Goal: Information Seeking & Learning: Learn about a topic

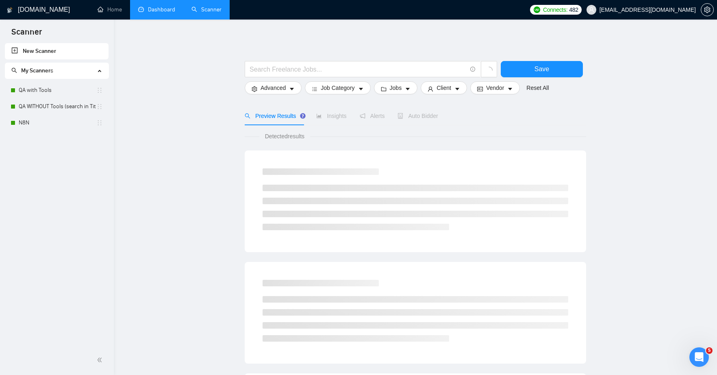
click at [155, 13] on link "Dashboard" at bounding box center [156, 9] width 37 height 7
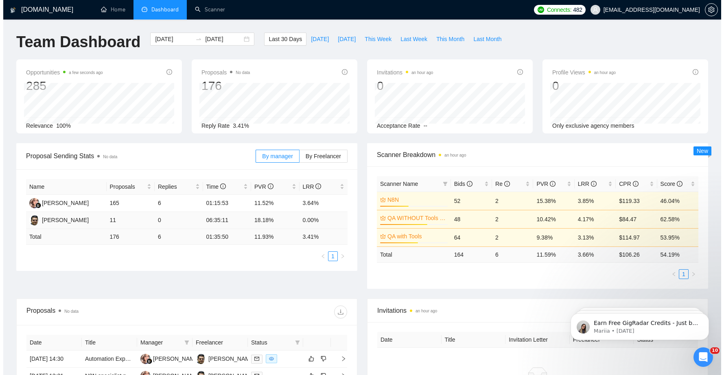
scroll to position [125, 0]
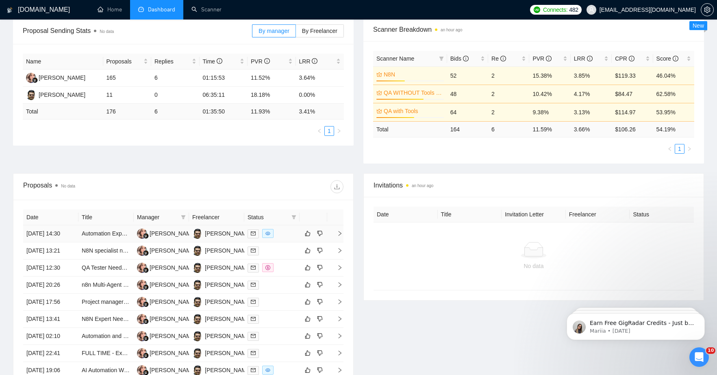
click at [109, 242] on td "Automation Expert | Use AI + Third-Party Data to Populate Sheets (Framework-Bas…" at bounding box center [106, 233] width 55 height 17
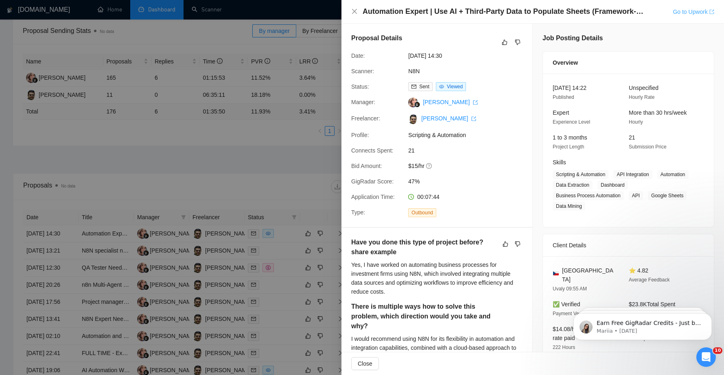
click at [674, 13] on link "Go to Upwork" at bounding box center [692, 12] width 41 height 7
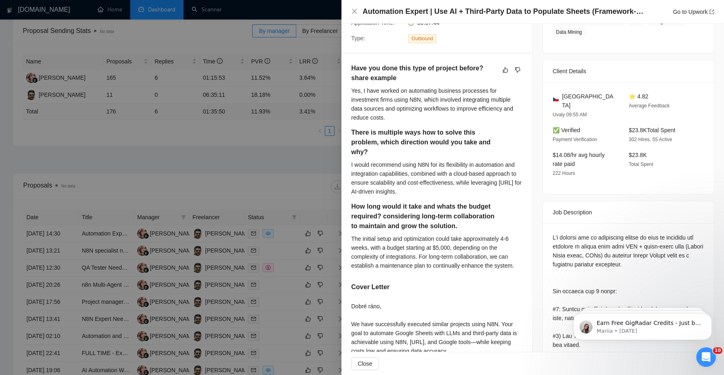
scroll to position [292, 0]
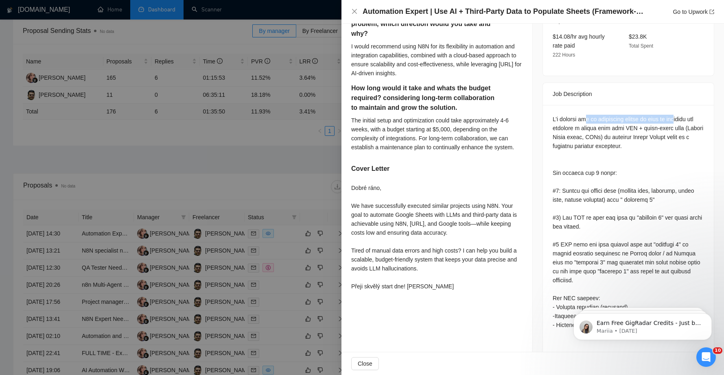
drag, startPoint x: 585, startPoint y: 111, endPoint x: 680, endPoint y: 112, distance: 94.4
click at [680, 115] on div "Questions: Have you done this type of project before? share example There is mu…" at bounding box center [627, 374] width 151 height 519
drag, startPoint x: 574, startPoint y: 118, endPoint x: 642, endPoint y: 119, distance: 68.3
click at [642, 119] on div "Questions: Have you done this type of project before? share example There is mu…" at bounding box center [627, 374] width 151 height 519
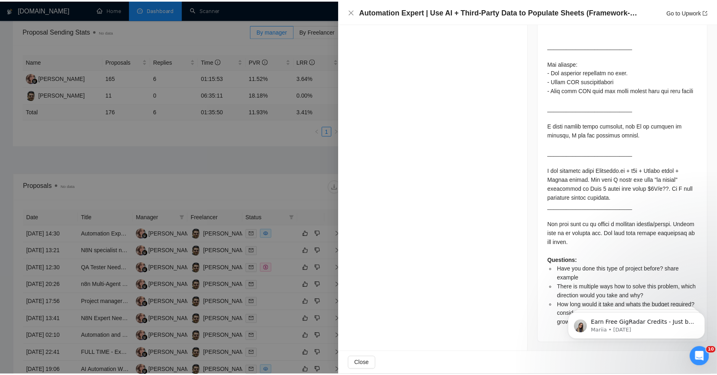
scroll to position [327, 0]
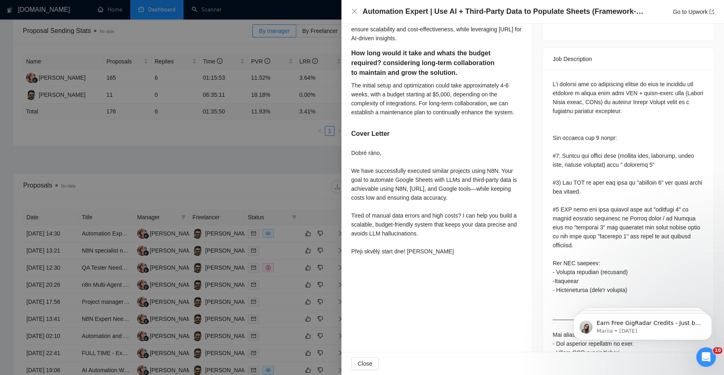
click at [628, 144] on div "Questions: Have you done this type of project before? share example There is mu…" at bounding box center [627, 339] width 151 height 519
drag, startPoint x: 569, startPoint y: 81, endPoint x: 661, endPoint y: 86, distance: 91.3
click at [661, 86] on div "Questions: Have you done this type of project before? share example There is mu…" at bounding box center [627, 339] width 151 height 519
click at [354, 11] on icon "close" at bounding box center [354, 11] width 5 height 5
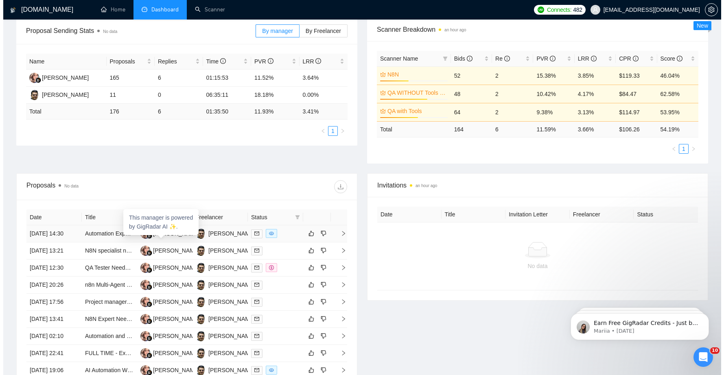
scroll to position [293, 0]
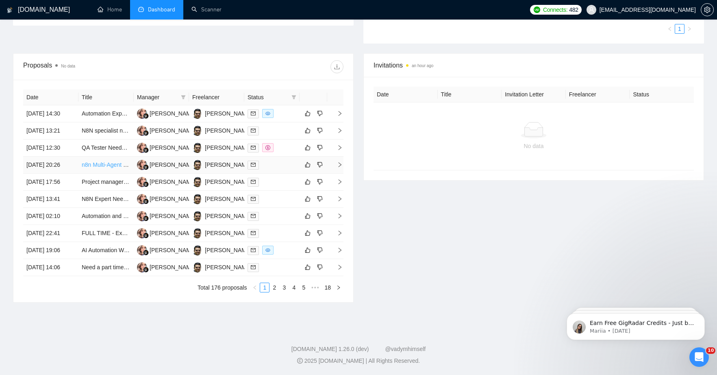
click at [105, 161] on link "n8n Multi-Agent Lead Gen Systems for Marketing Agency Growth + Partnership Oppo…" at bounding box center [197, 164] width 231 height 7
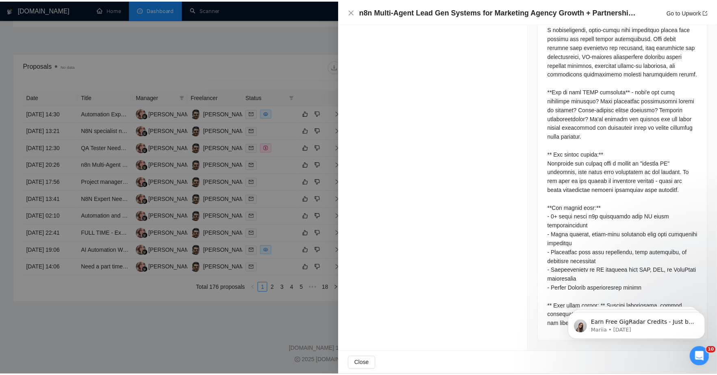
scroll to position [486, 0]
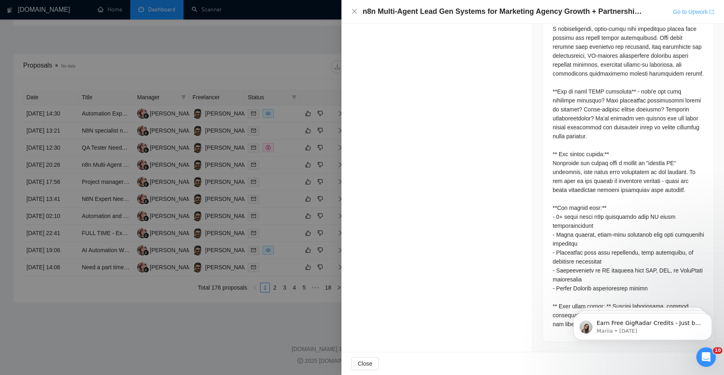
click at [685, 13] on link "Go to Upwork" at bounding box center [692, 12] width 41 height 7
click at [353, 11] on icon "close" at bounding box center [354, 11] width 5 height 5
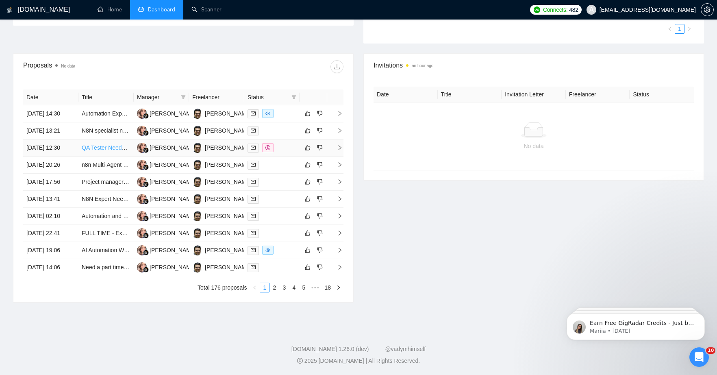
scroll to position [307, 0]
